Goal: Task Accomplishment & Management: Use online tool/utility

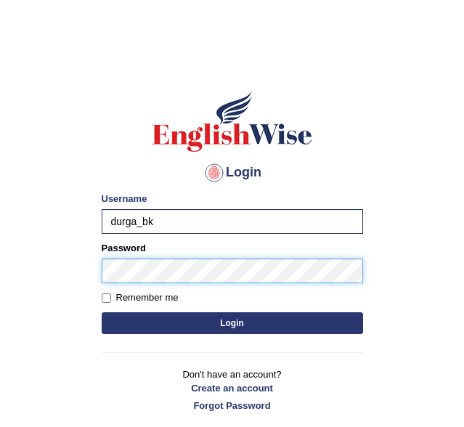
click at [102, 312] on button "Login" at bounding box center [232, 323] width 261 height 22
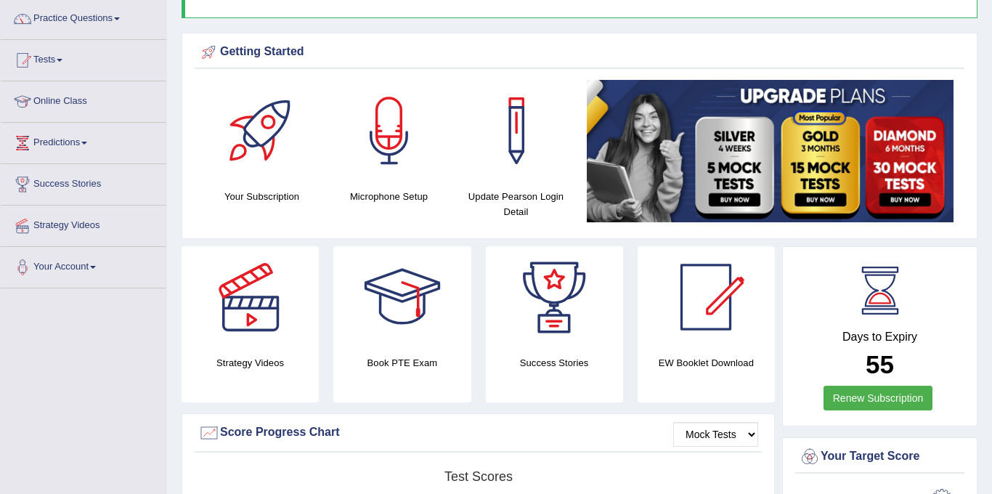
scroll to position [110, 0]
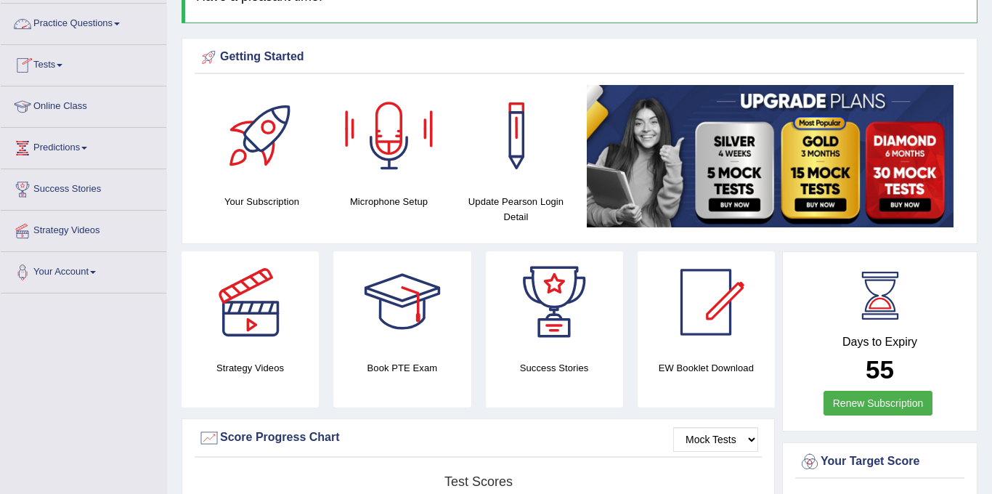
click at [80, 52] on link "Tests" at bounding box center [84, 63] width 166 height 36
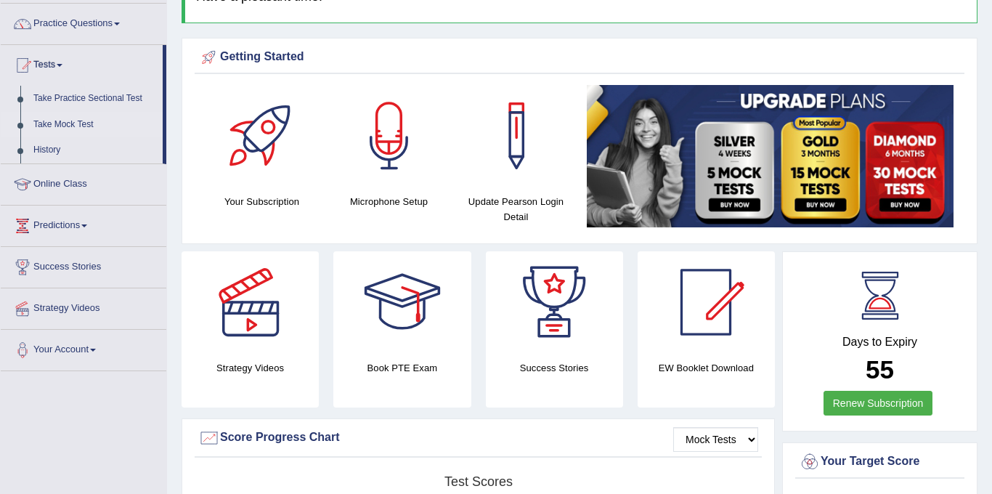
click at [68, 118] on link "Take Mock Test" at bounding box center [95, 125] width 136 height 26
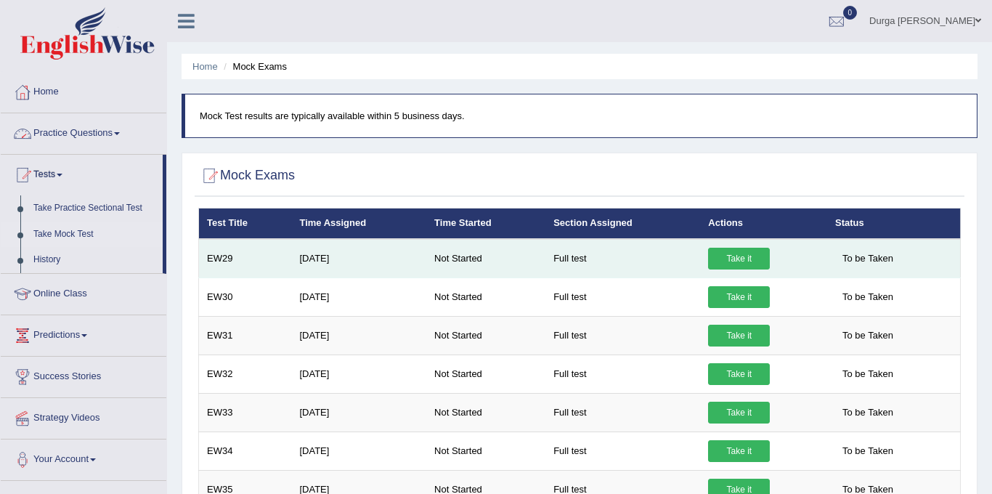
click at [741, 261] on link "Take it" at bounding box center [739, 259] width 62 height 22
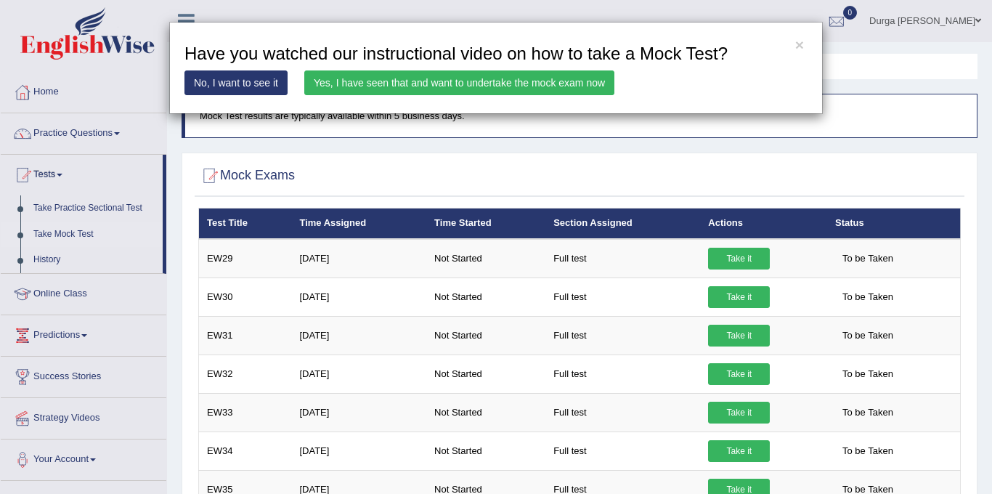
click at [415, 86] on link "Yes, I have seen that and want to undertake the mock exam now" at bounding box center [459, 82] width 310 height 25
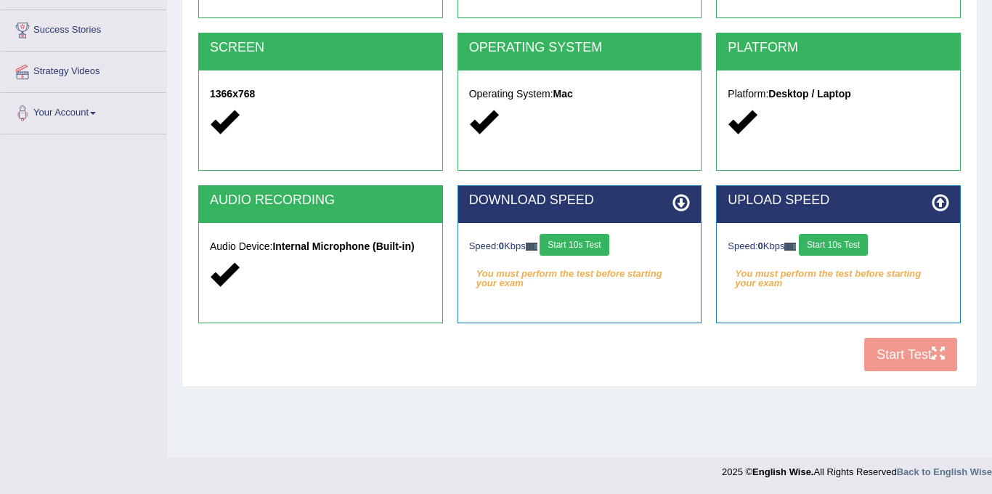
click at [587, 237] on button "Start 10s Test" at bounding box center [573, 245] width 69 height 22
click at [836, 235] on button "Start 10s Test" at bounding box center [833, 245] width 69 height 22
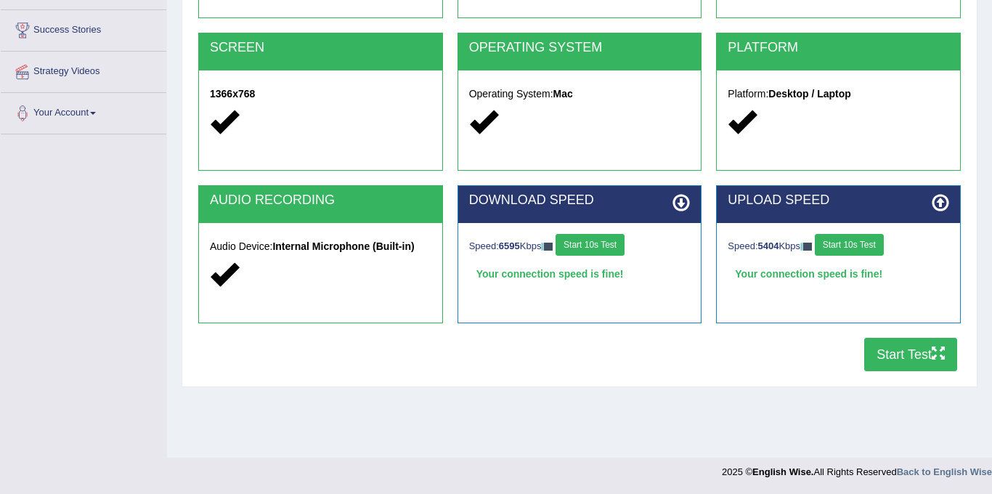
click at [908, 364] on button "Start Test" at bounding box center [910, 354] width 93 height 33
